Goal: Find specific page/section: Find specific page/section

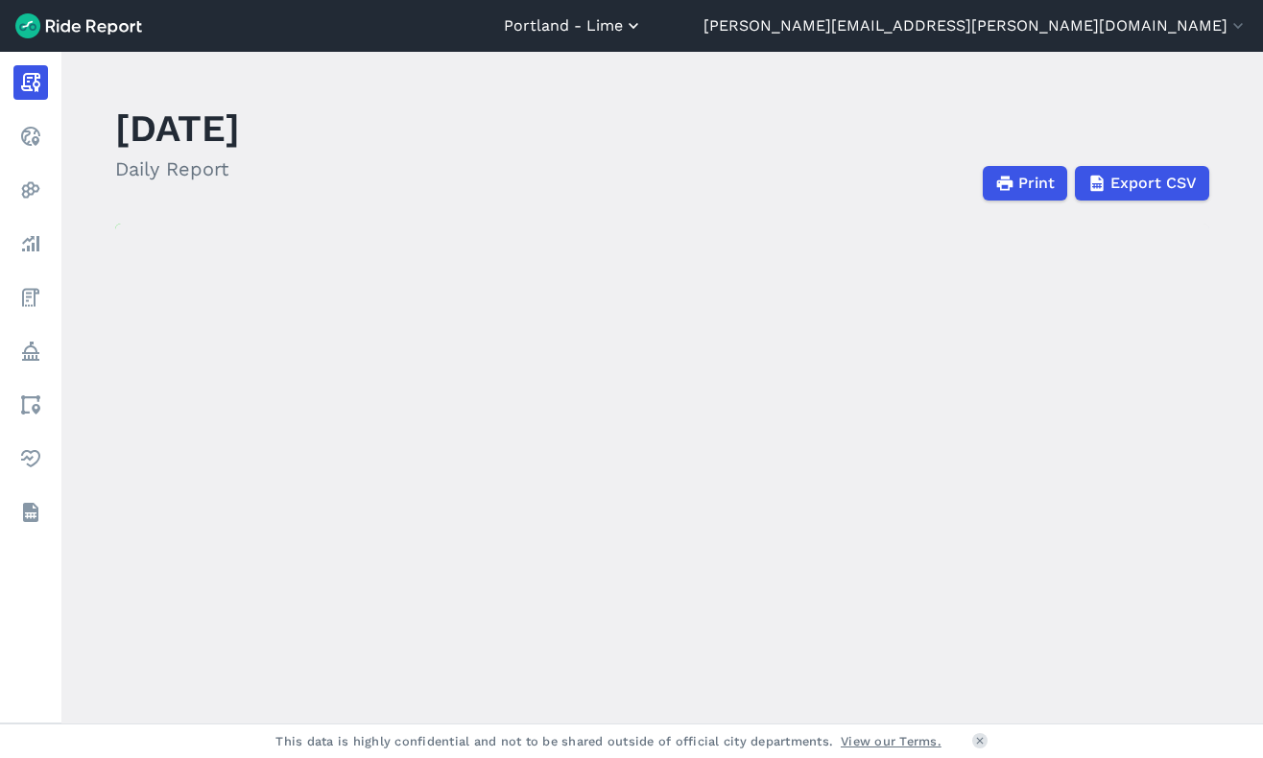
click at [643, 30] on button "Portland - Lime" at bounding box center [573, 25] width 139 height 23
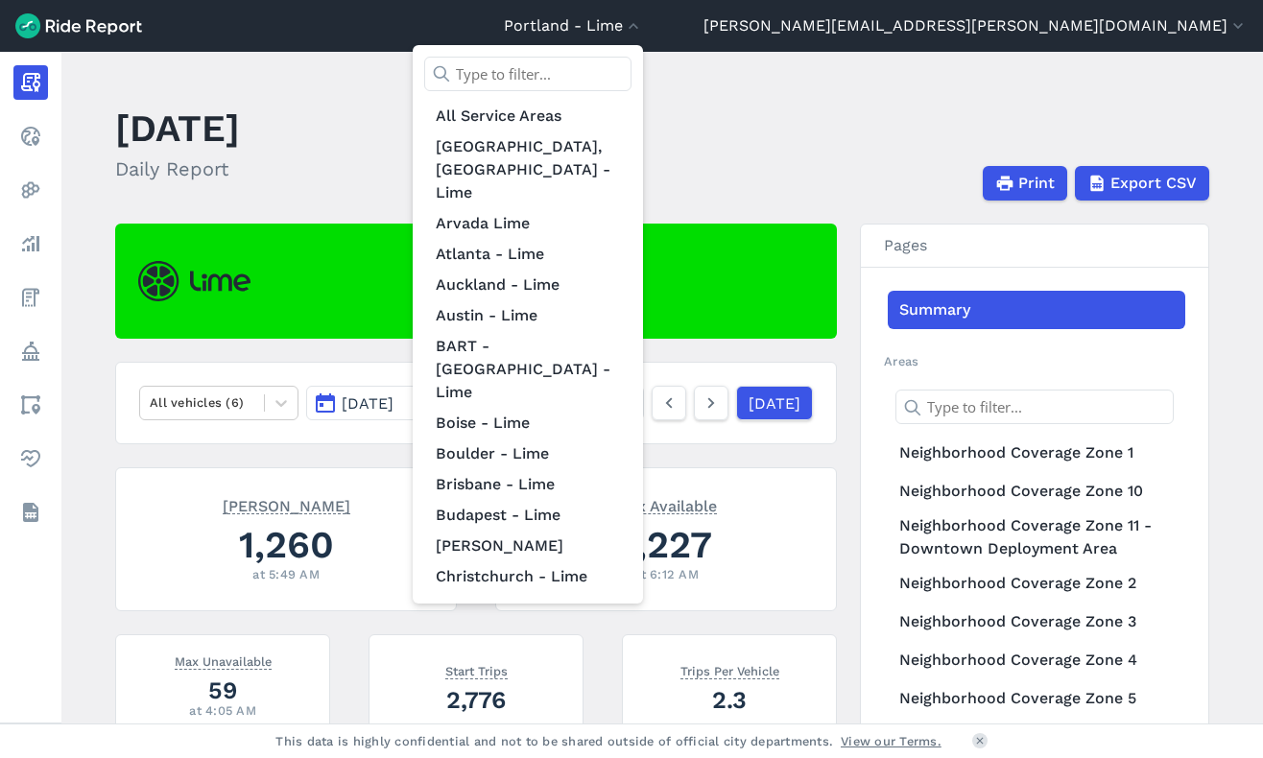
click at [631, 76] on input "text" at bounding box center [527, 74] width 207 height 35
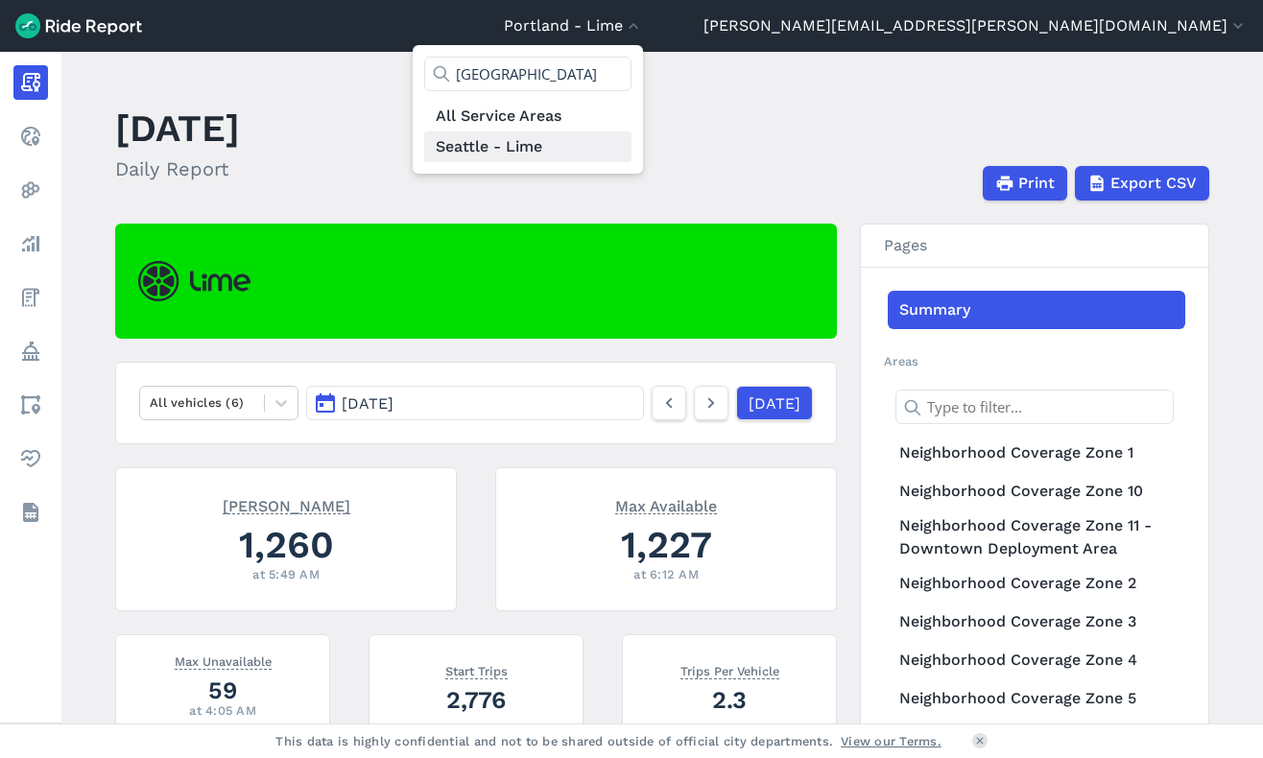
type input "[GEOGRAPHIC_DATA]"
click at [631, 150] on link "Seattle - Lime" at bounding box center [527, 146] width 207 height 31
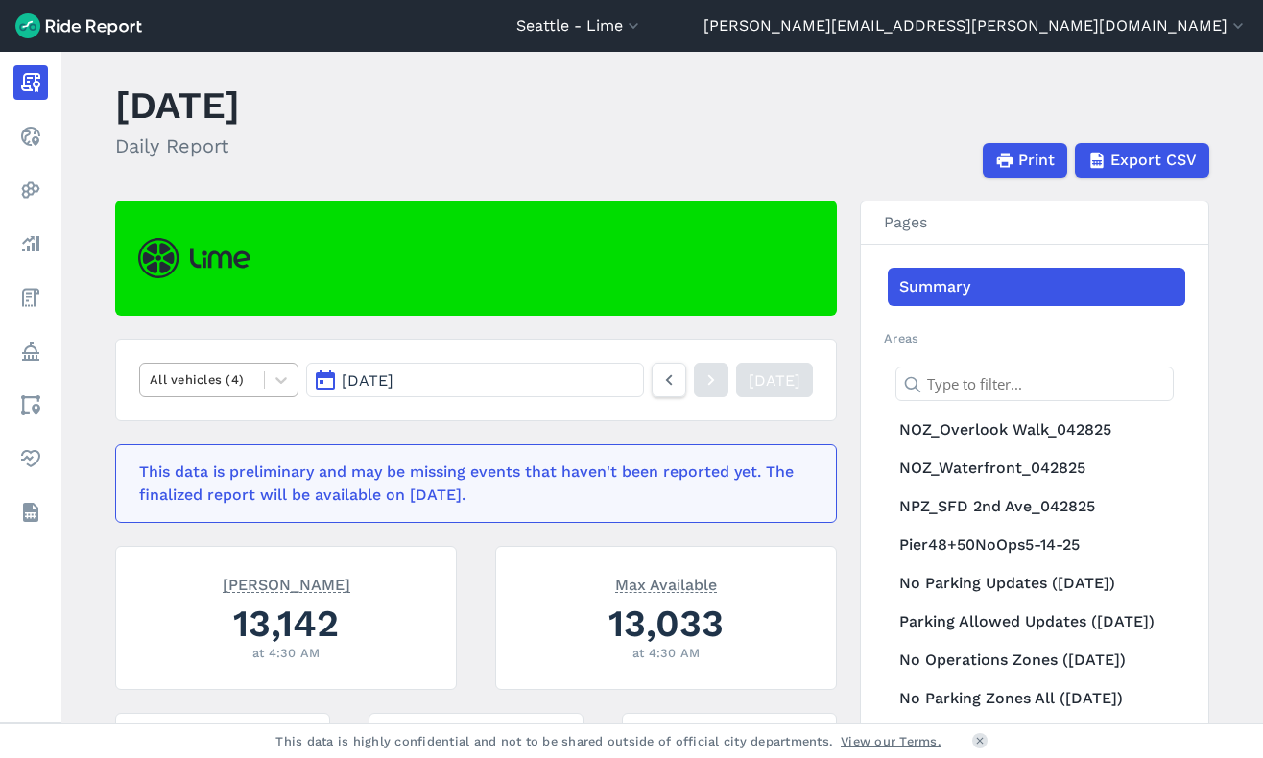
scroll to position [21, 0]
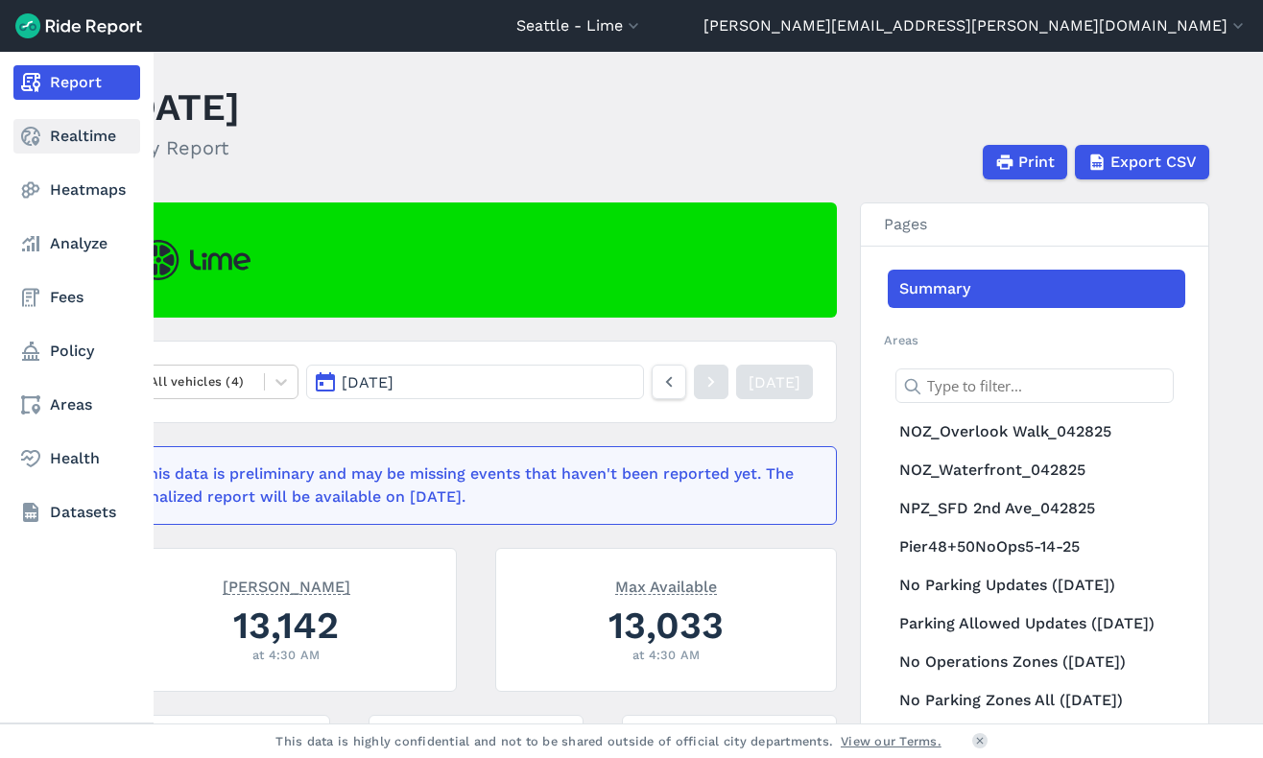
click at [66, 141] on link "Realtime" at bounding box center [76, 136] width 127 height 35
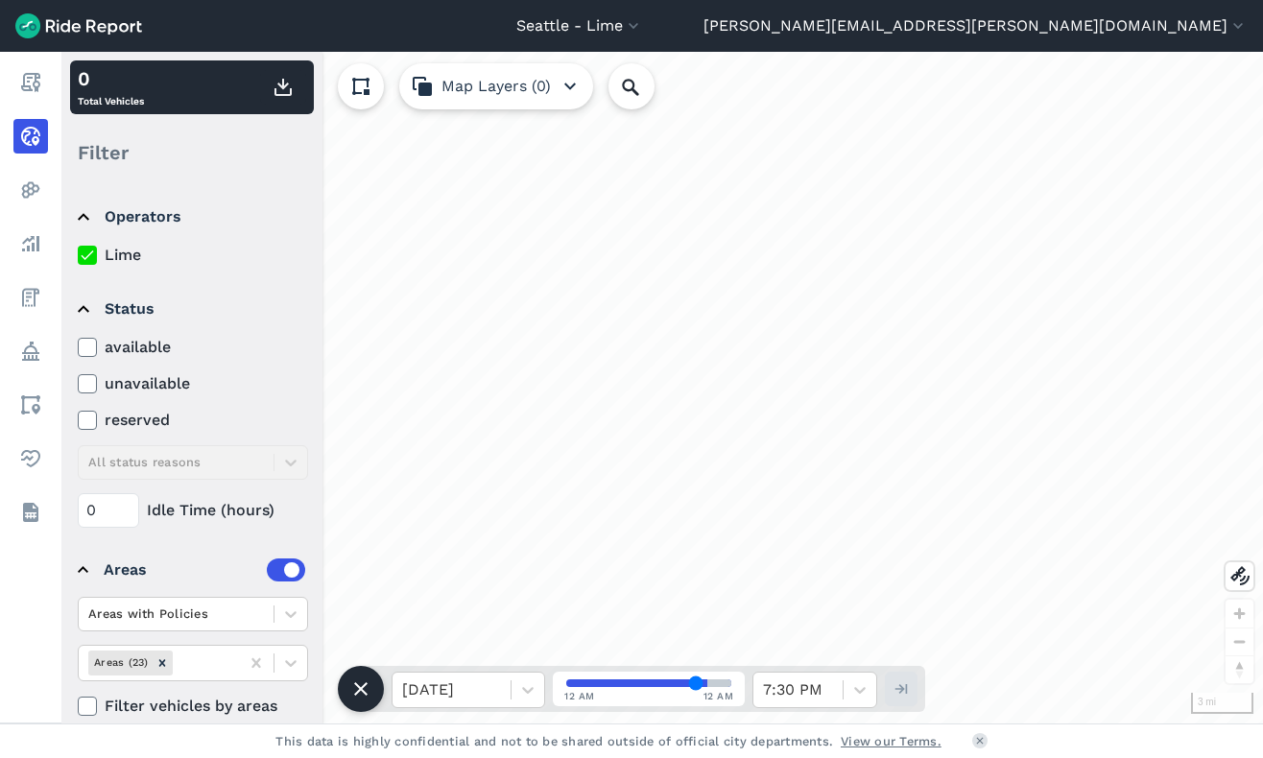
click at [674, 444] on div "loading" at bounding box center [662, 387] width 166 height 166
click at [674, 444] on div "loading" at bounding box center [662, 388] width 195 height 195
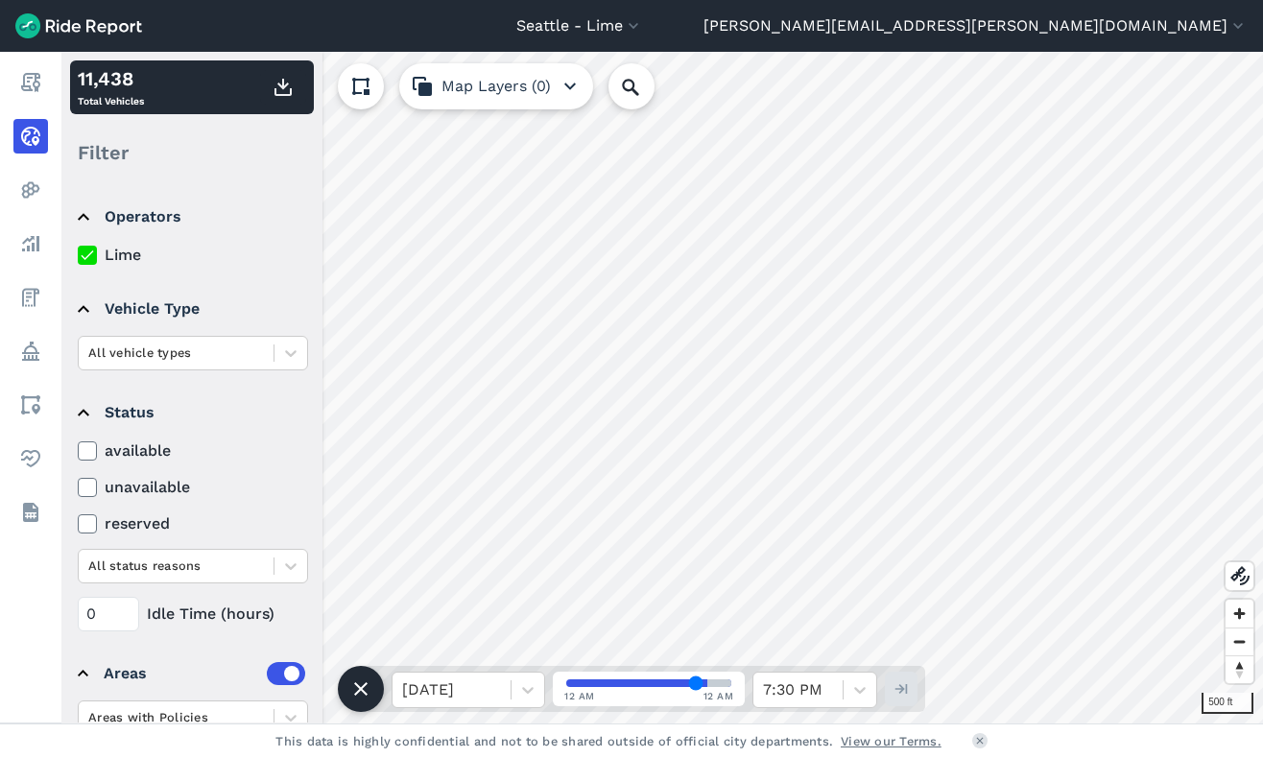
click at [353, 71] on button at bounding box center [361, 86] width 46 height 46
click at [362, 79] on icon at bounding box center [360, 86] width 23 height 23
click at [362, 79] on use at bounding box center [360, 86] width 17 height 17
click at [361, 137] on use at bounding box center [359, 134] width 9 height 12
click at [367, 78] on icon at bounding box center [360, 86] width 23 height 23
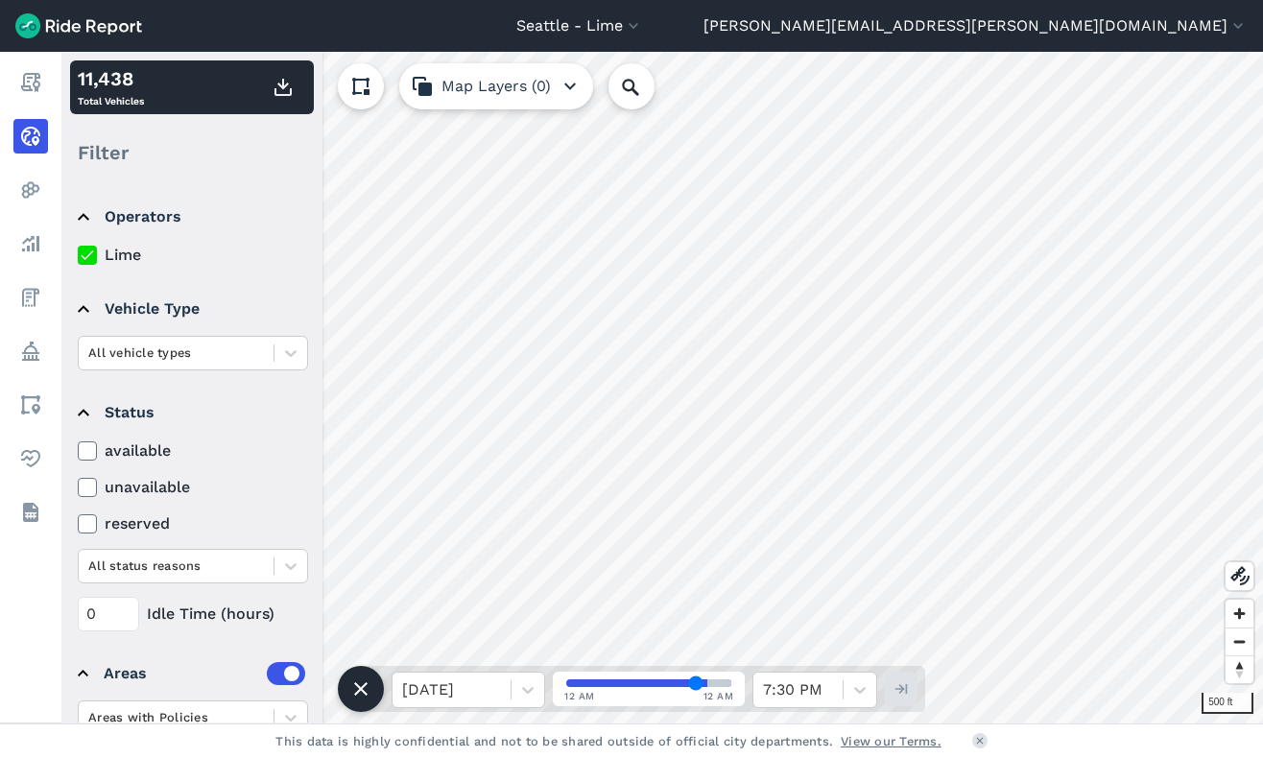
click at [572, 88] on icon "button" at bounding box center [569, 86] width 23 height 23
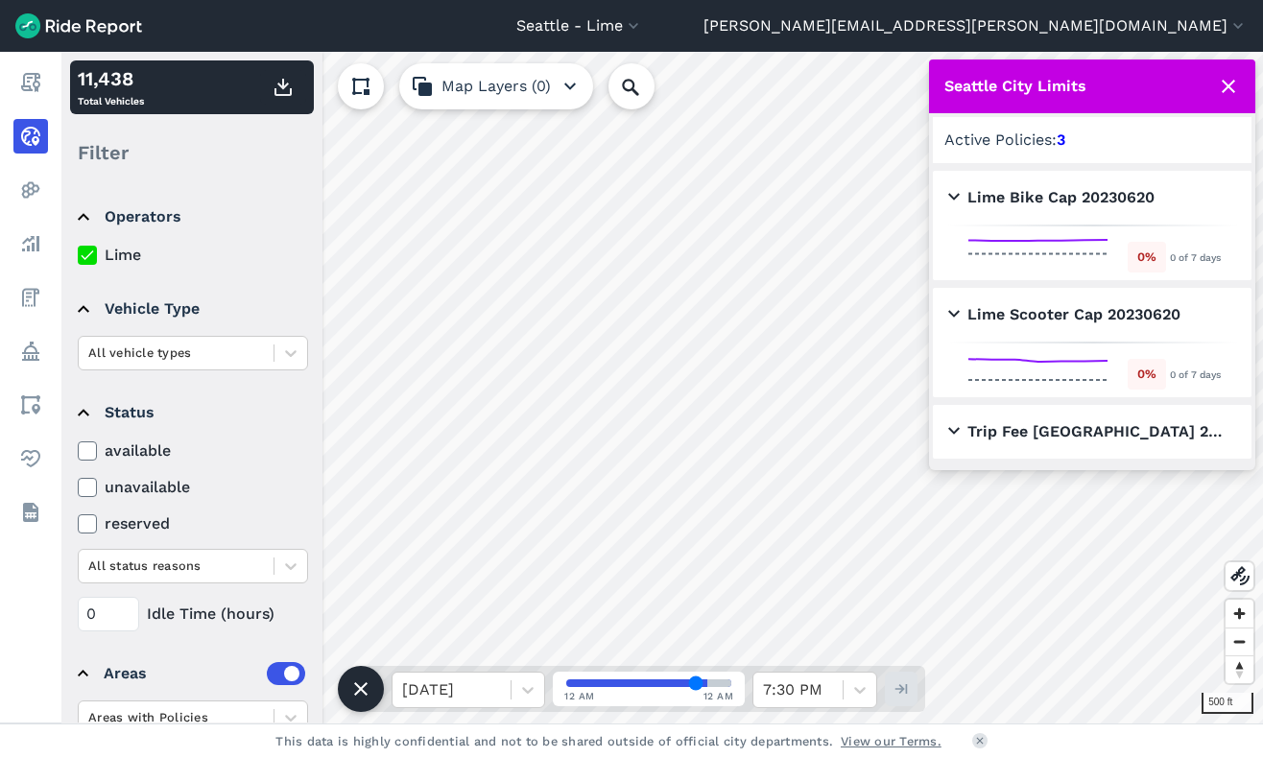
click at [1225, 85] on icon at bounding box center [1228, 86] width 23 height 23
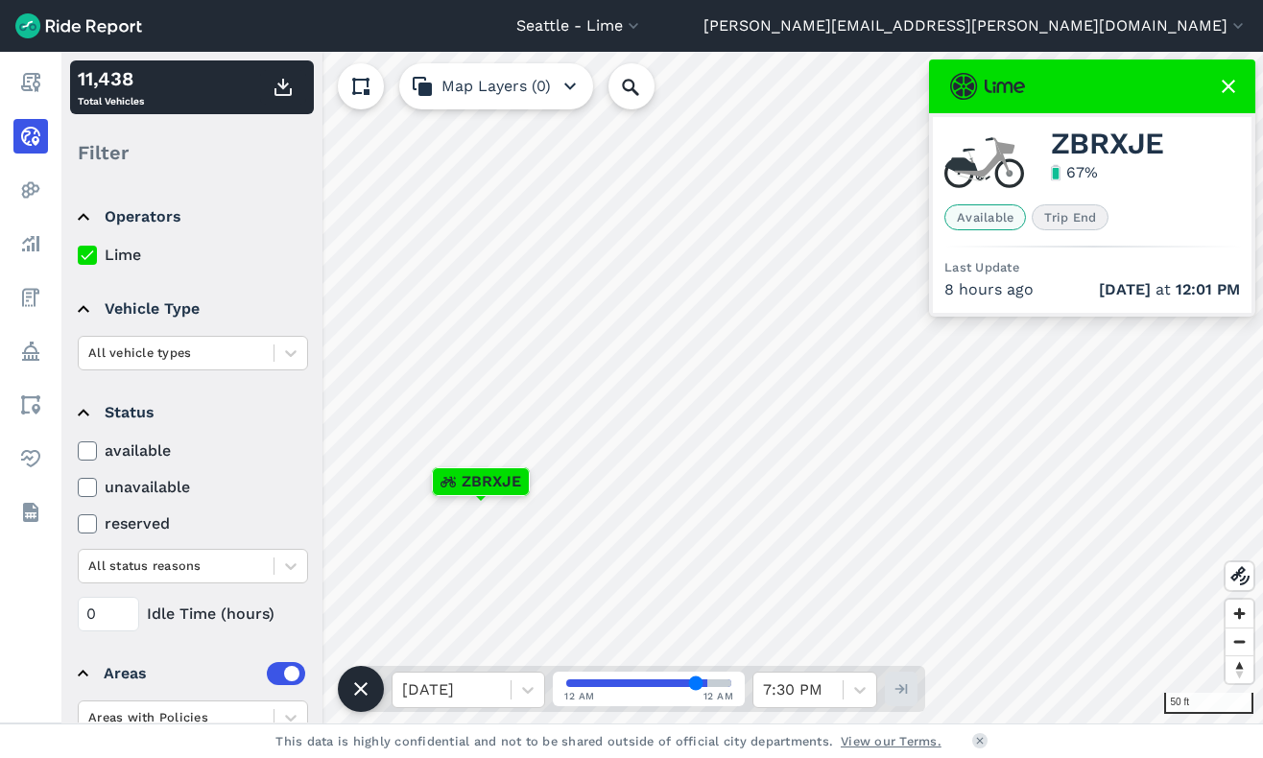
click at [1229, 86] on use at bounding box center [1227, 86] width 13 height 13
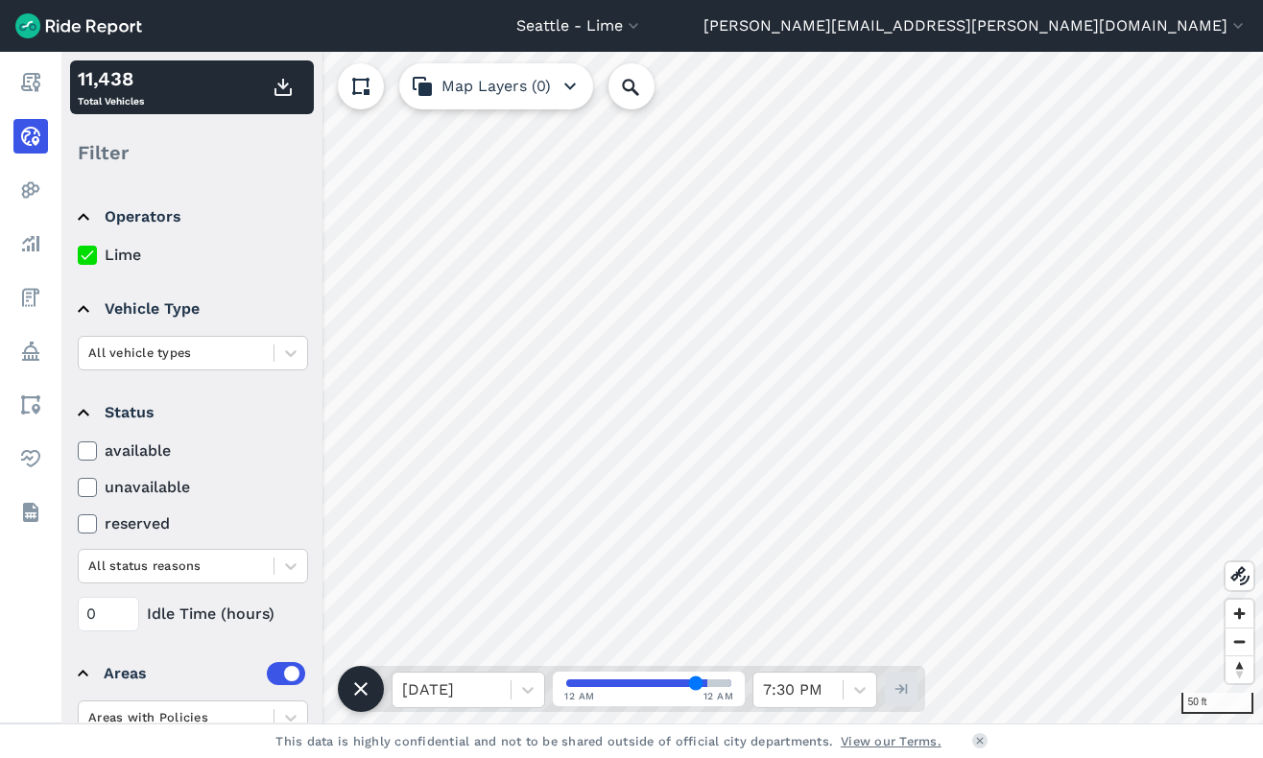
click at [500, 100] on div "50 ft 11,438 Total Vehicles Filter Operators Lime Vehicle Type All vehicle type…" at bounding box center [661, 388] width 1201 height 672
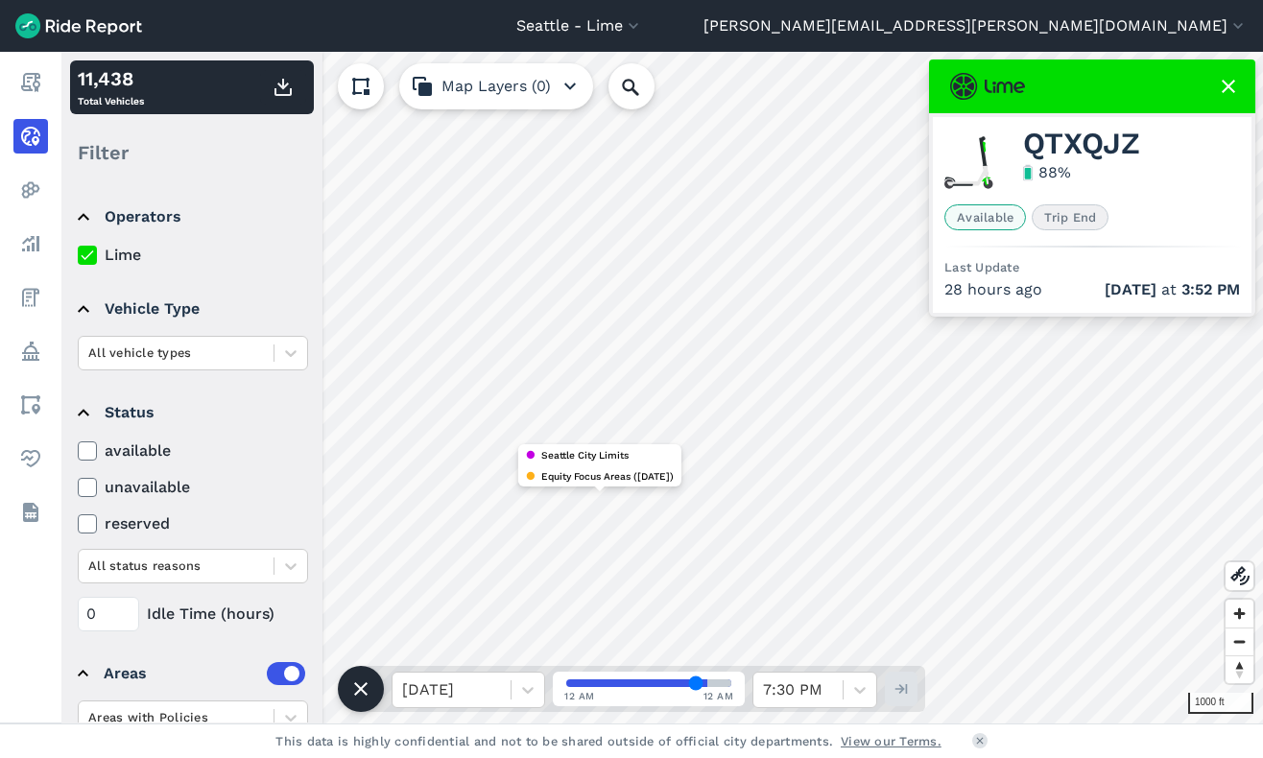
click at [1228, 83] on icon at bounding box center [1228, 86] width 23 height 23
